Goal: Information Seeking & Learning: Understand process/instructions

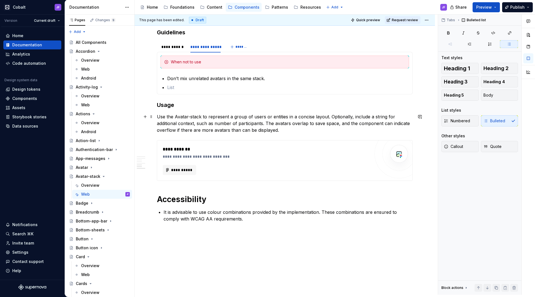
scroll to position [379, 0]
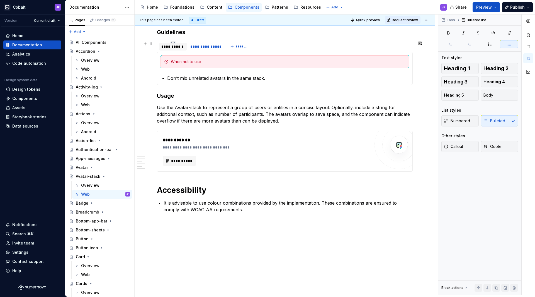
click at [166, 47] on div "**********" at bounding box center [172, 47] width 23 height 6
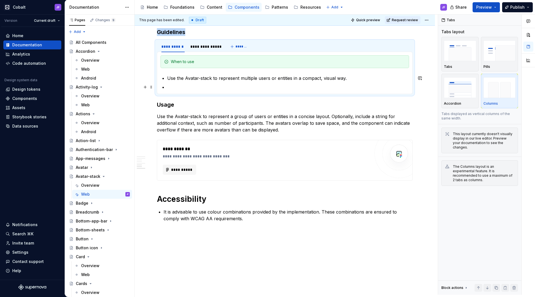
click at [182, 86] on p at bounding box center [288, 87] width 242 height 7
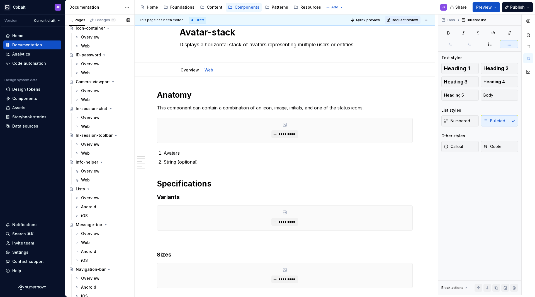
scroll to position [727, 0]
click at [94, 179] on div "Web" at bounding box center [105, 181] width 49 height 8
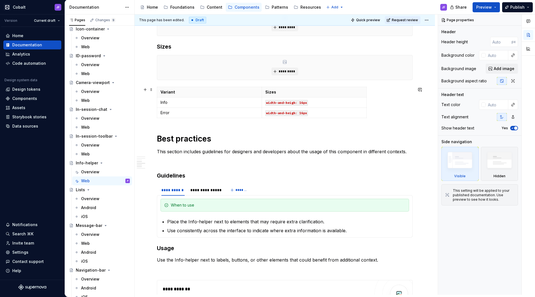
scroll to position [265, 0]
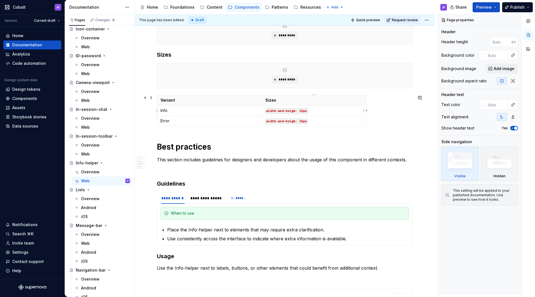
click at [286, 112] on code "width-and-heigh: 16px" at bounding box center [286, 111] width 43 height 6
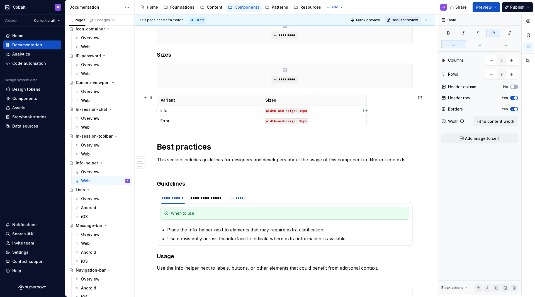
type textarea "*"
click at [286, 112] on code "width-and-heigh: 16px" at bounding box center [286, 111] width 43 height 6
click at [290, 110] on code "width-and-heigh: 16px" at bounding box center [286, 111] width 43 height 6
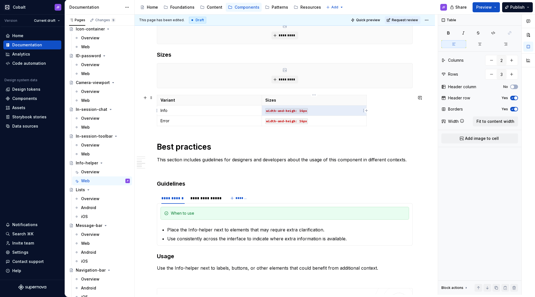
click at [290, 110] on code "width-and-heigh: 16px" at bounding box center [286, 111] width 43 height 6
click at [302, 111] on code "width-and-heigh: 16px" at bounding box center [286, 111] width 43 height 6
click at [301, 111] on code "width-and-heigh: 16px" at bounding box center [286, 111] width 43 height 6
click at [300, 120] on code "width-and-heigh: 16px" at bounding box center [286, 121] width 43 height 6
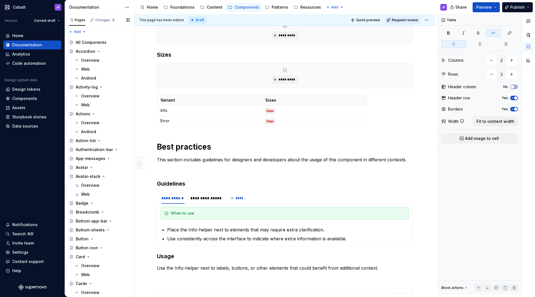
scroll to position [0, 0]
type textarea "*"
